Goal: Navigation & Orientation: Find specific page/section

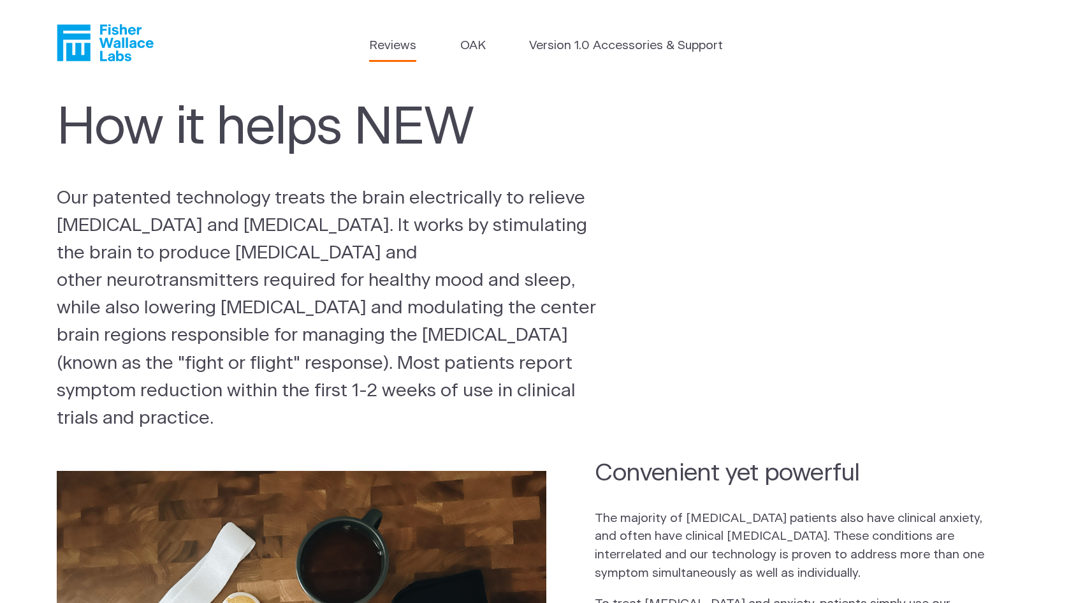
click at [395, 45] on link "Reviews" at bounding box center [392, 46] width 47 height 18
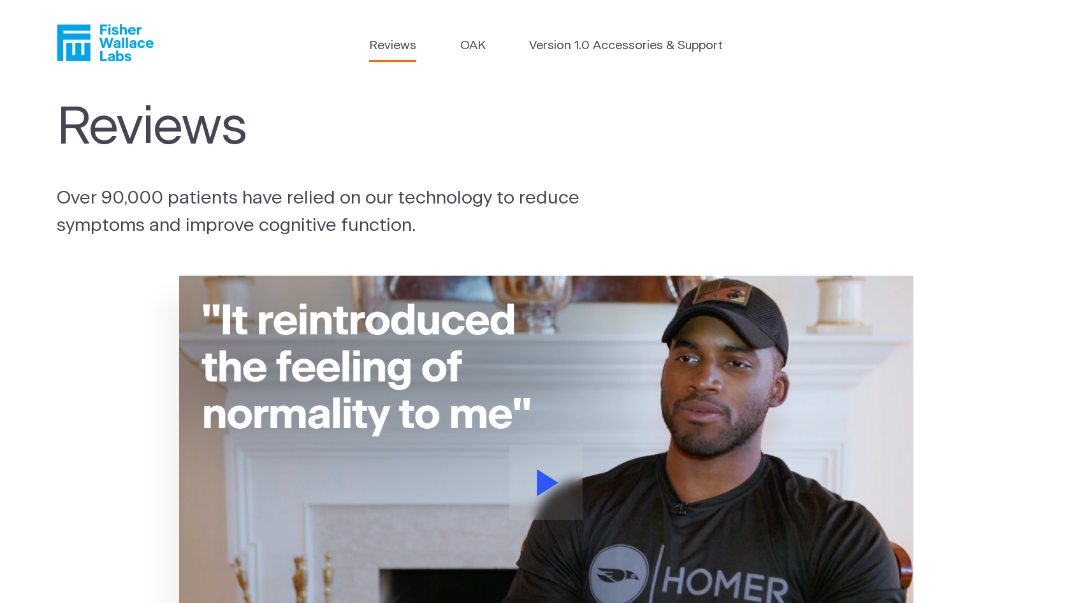
click at [108, 38] on icon "Fisher Wallace" at bounding box center [105, 42] width 97 height 37
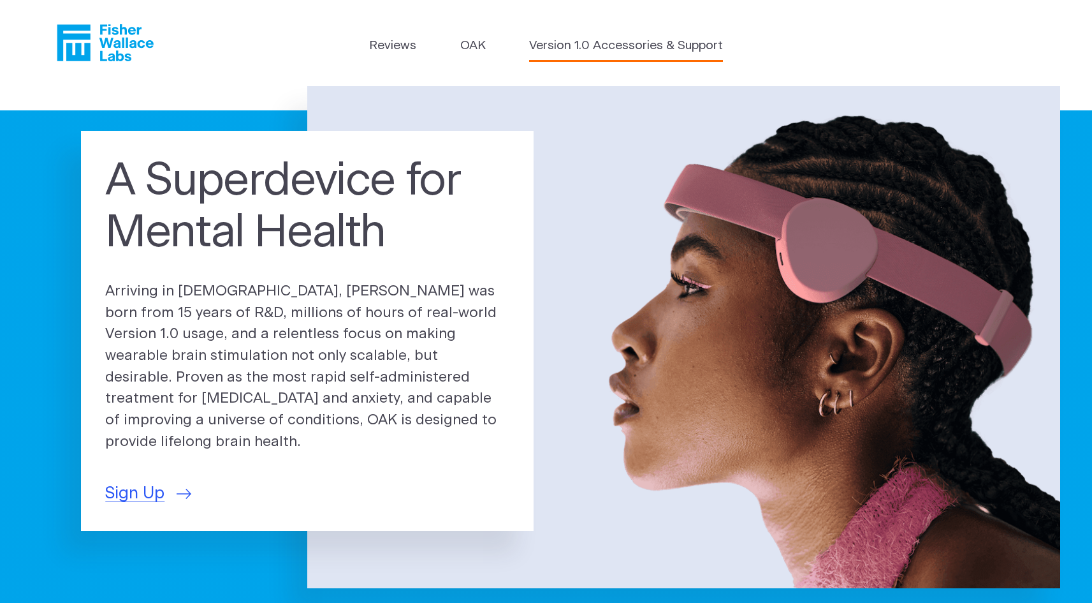
click at [628, 44] on link "Version 1.0 Accessories & Support" at bounding box center [626, 46] width 194 height 18
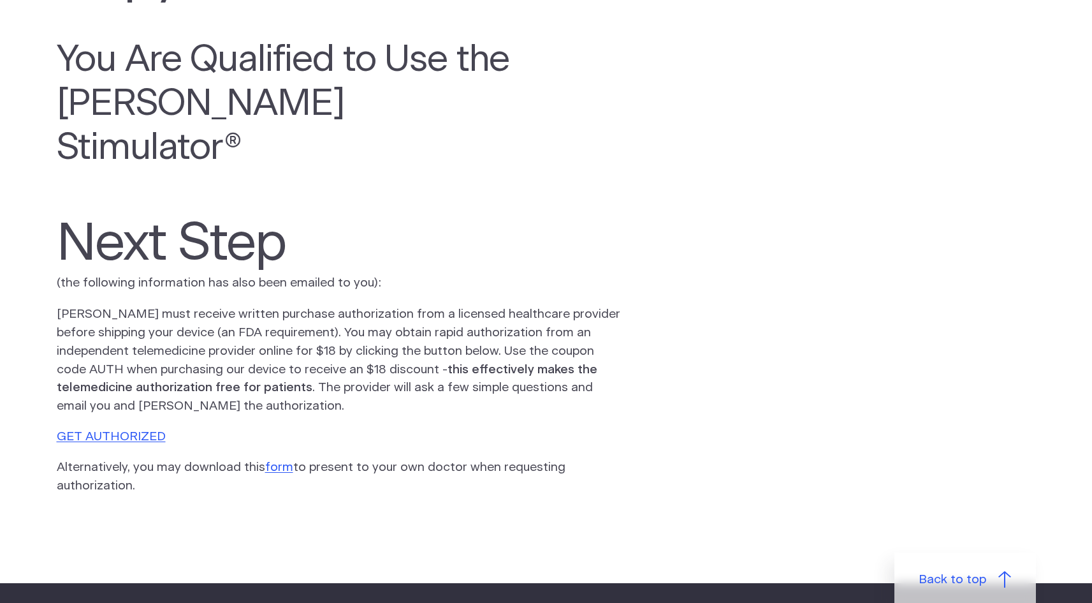
scroll to position [110, 0]
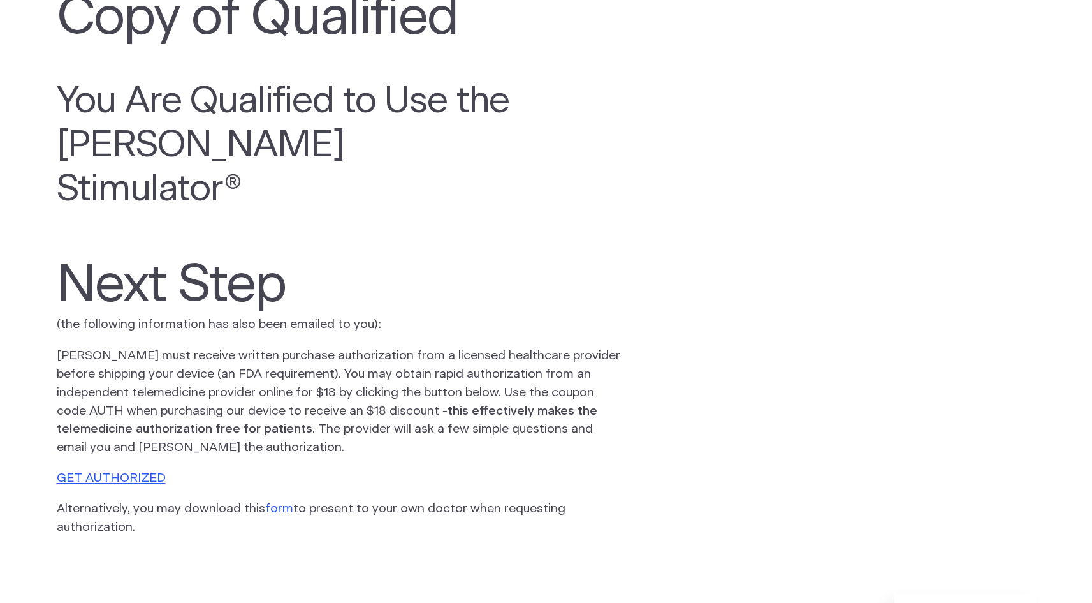
click at [272, 502] on link "form" at bounding box center [279, 508] width 28 height 12
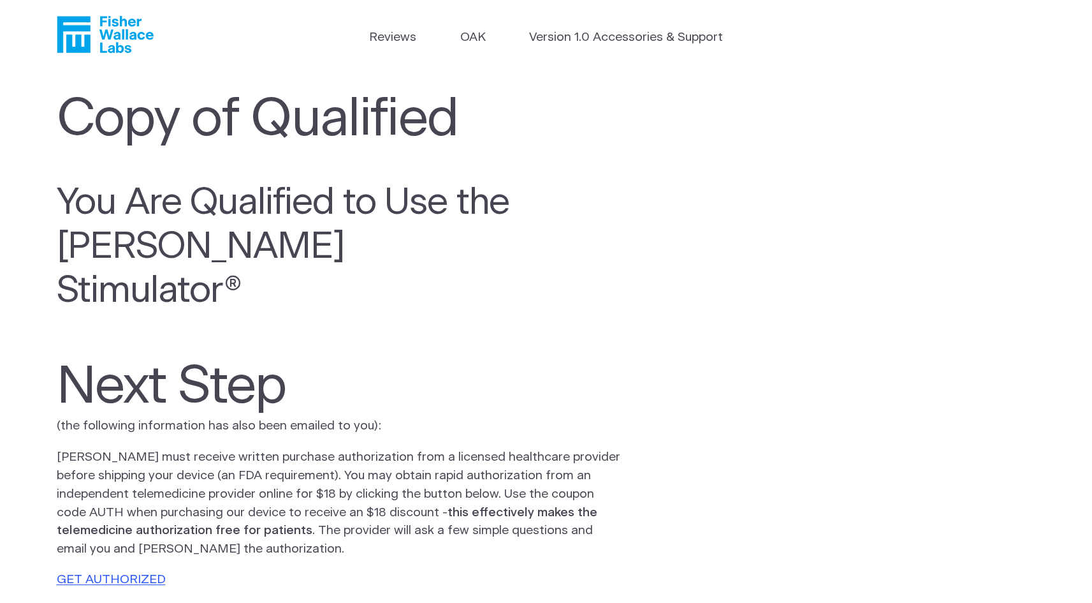
scroll to position [0, 0]
